Goal: Task Accomplishment & Management: Use online tool/utility

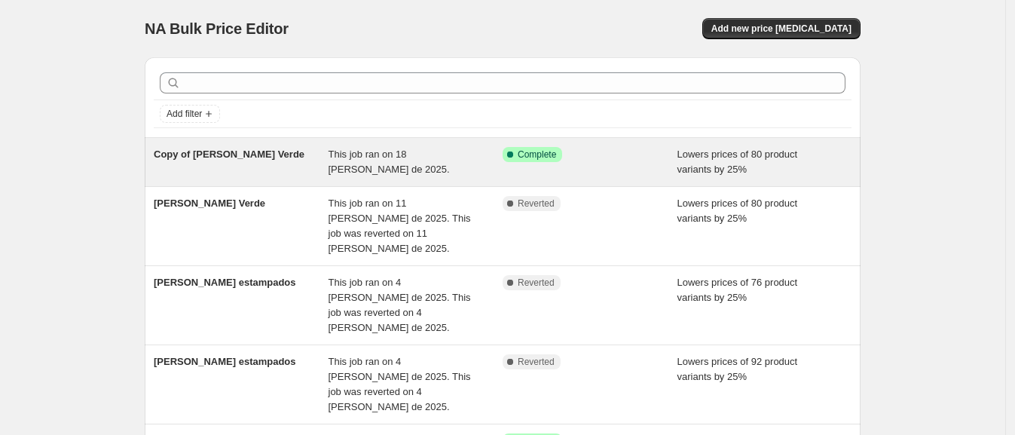
click at [241, 151] on span "Copy of L.M Verde" at bounding box center [229, 153] width 151 height 11
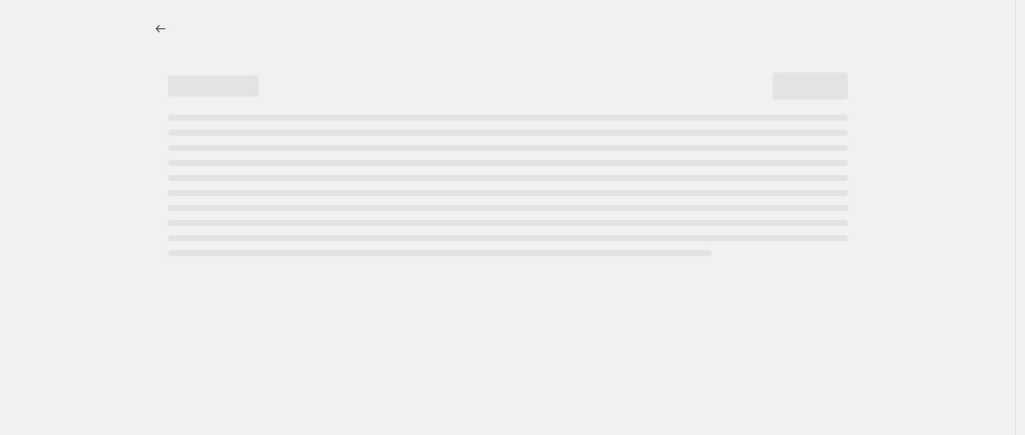
select select "percentage"
select select "tag"
select select "not_equal"
